Goal: Task Accomplishment & Management: Use online tool/utility

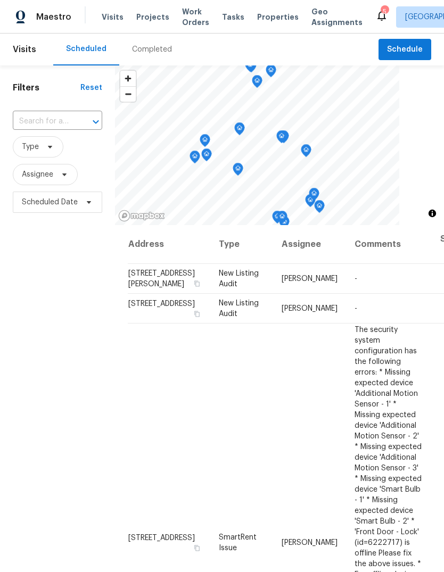
click at [149, 51] on div "Completed" at bounding box center [152, 49] width 40 height 11
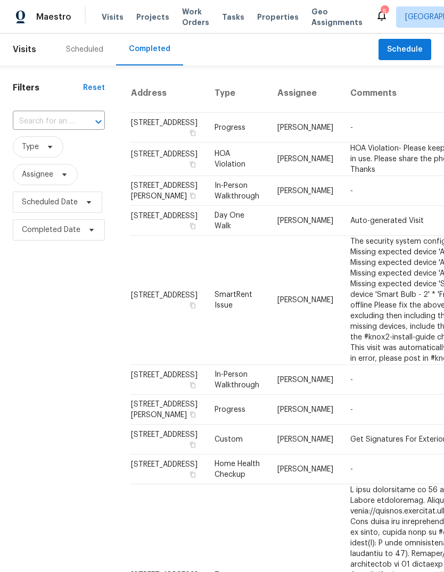
click at [268, 19] on span "Properties" at bounding box center [278, 17] width 42 height 11
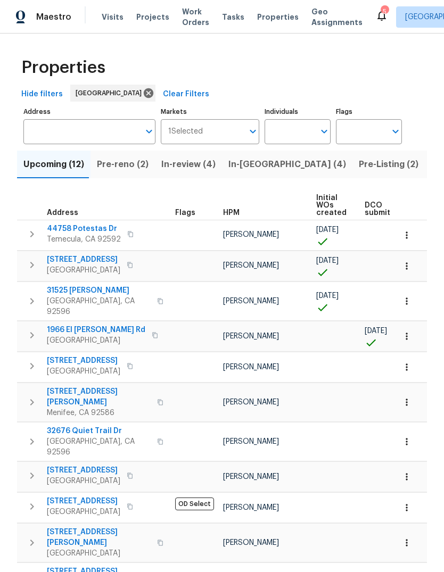
click at [288, 128] on input "Individuals" at bounding box center [290, 131] width 50 height 25
type input "[PERSON_NAME]"
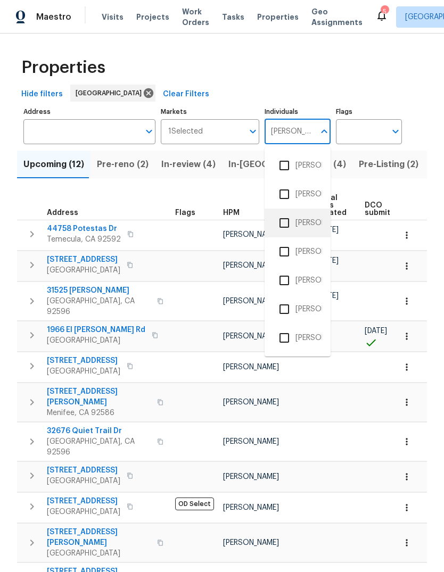
click at [307, 222] on li "[PERSON_NAME]" at bounding box center [297, 223] width 49 height 22
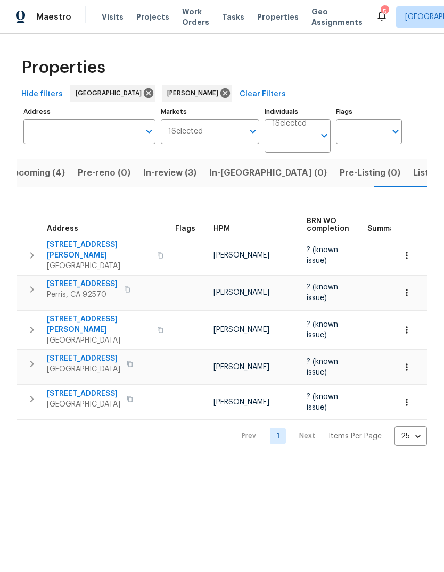
scroll to position [0, -1]
click at [413, 174] on span "Listed (2)" at bounding box center [433, 173] width 40 height 15
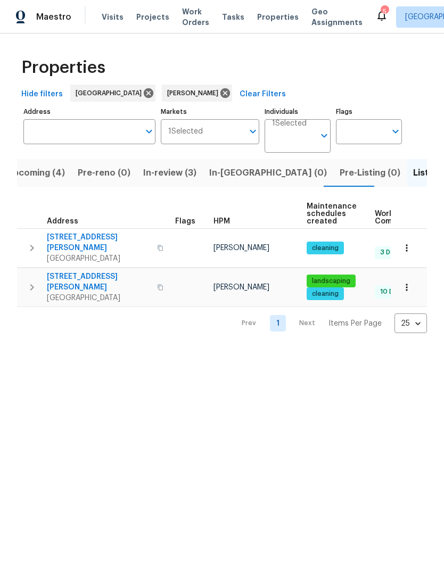
click at [226, 20] on span "Tasks" at bounding box center [233, 16] width 22 height 7
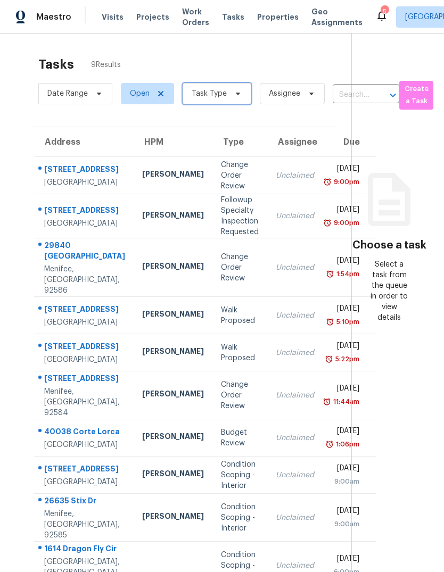
click at [228, 97] on span "Task Type" at bounding box center [217, 93] width 69 height 21
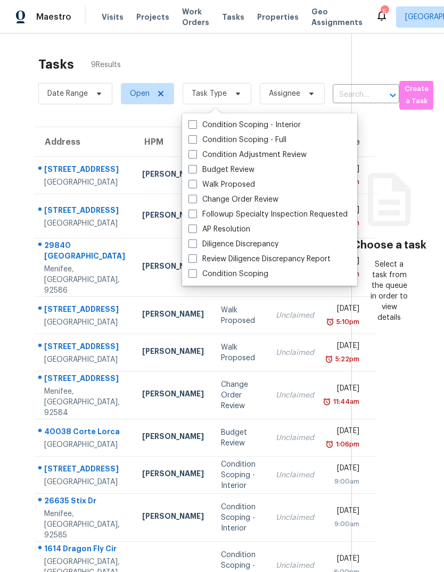
click at [240, 171] on label "Budget Review" at bounding box center [222, 170] width 66 height 11
click at [195, 171] on input "Budget Review" at bounding box center [192, 168] width 7 height 7
checkbox input "true"
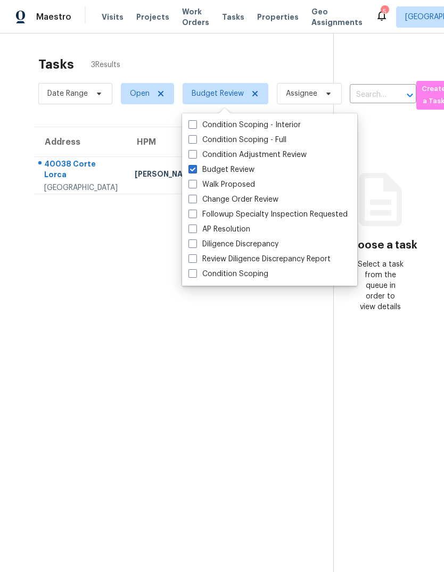
click at [251, 480] on section "Tasks 3 Results Date Range Open Budget Review Assignee ​ Create a Task Address …" at bounding box center [175, 328] width 316 height 555
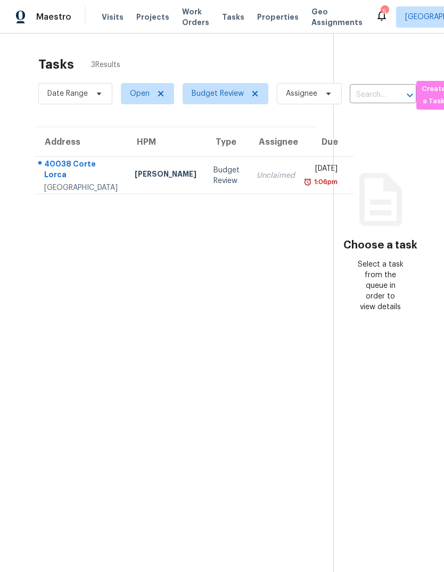
click at [257, 180] on div "Unclaimed" at bounding box center [276, 175] width 38 height 11
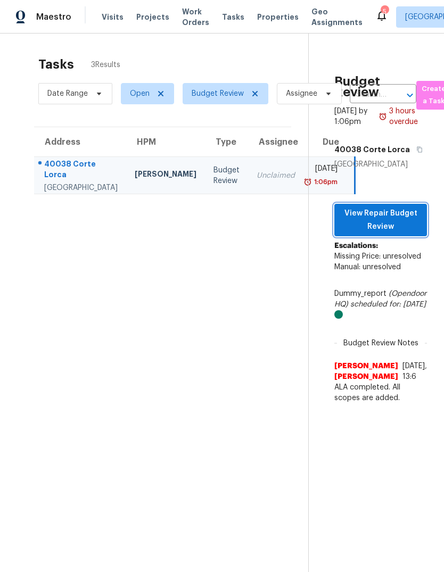
click at [403, 233] on span "View Repair Budget Review" at bounding box center [381, 220] width 76 height 26
